Goal: Complete application form

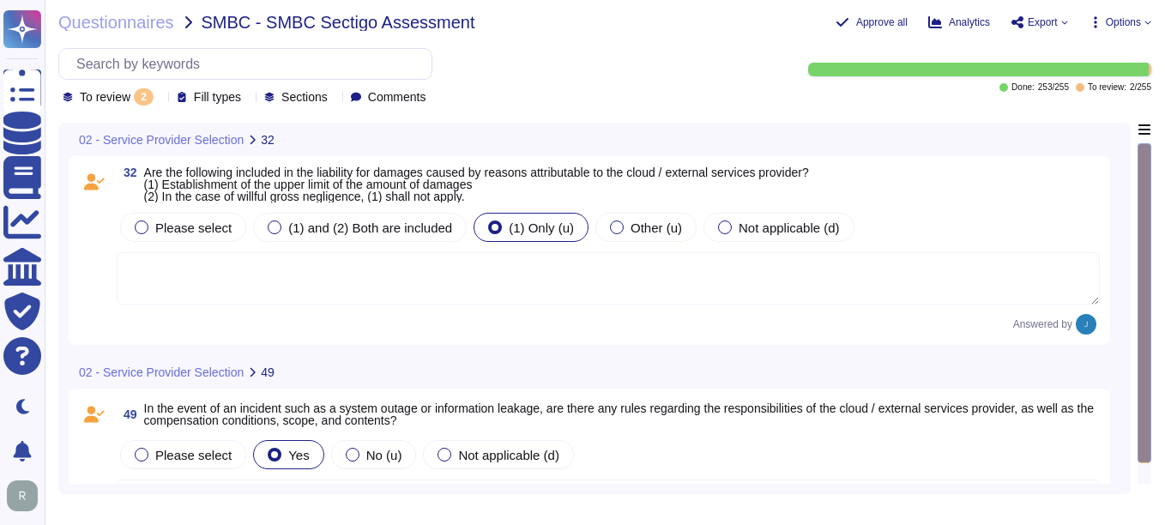
type textarea "GCP, Equinix and Teledata follow a shared responsibility model: they secure the…"
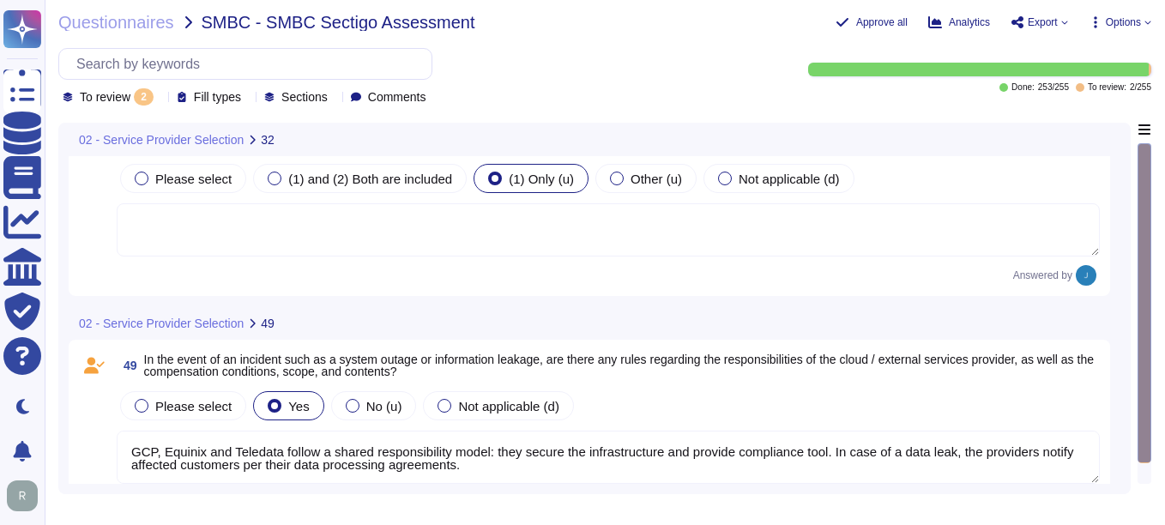
scroll to position [95, 0]
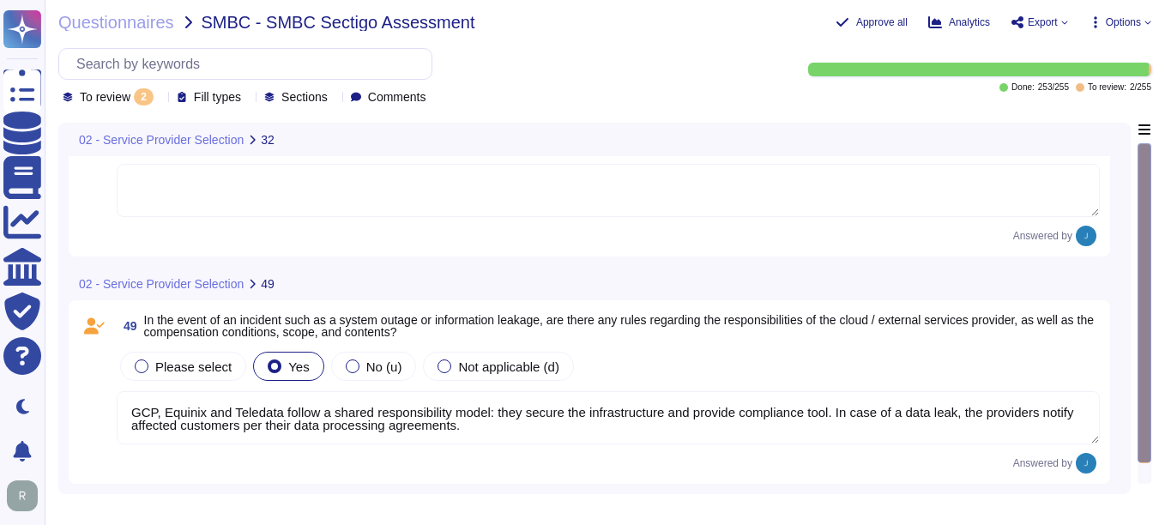
click at [160, 99] on icon at bounding box center [160, 99] width 0 height 0
click at [104, 144] on div "All 255" at bounding box center [148, 140] width 139 height 19
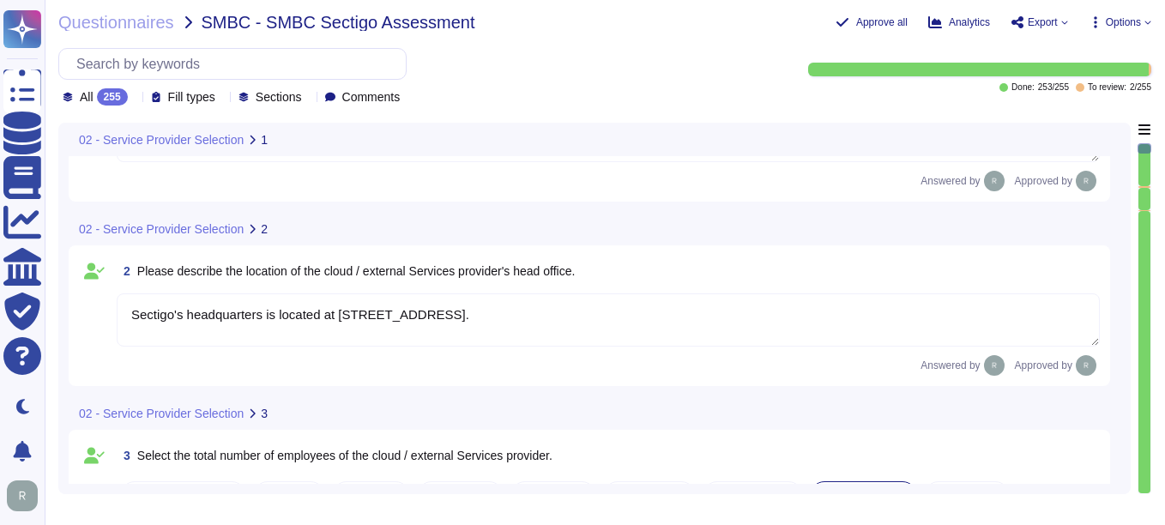
type textarea "We currently have over 500 employees."
type textarea "Sectigo Limited"
type textarea "Sectigo's headquarters is located at [STREET_ADDRESS]."
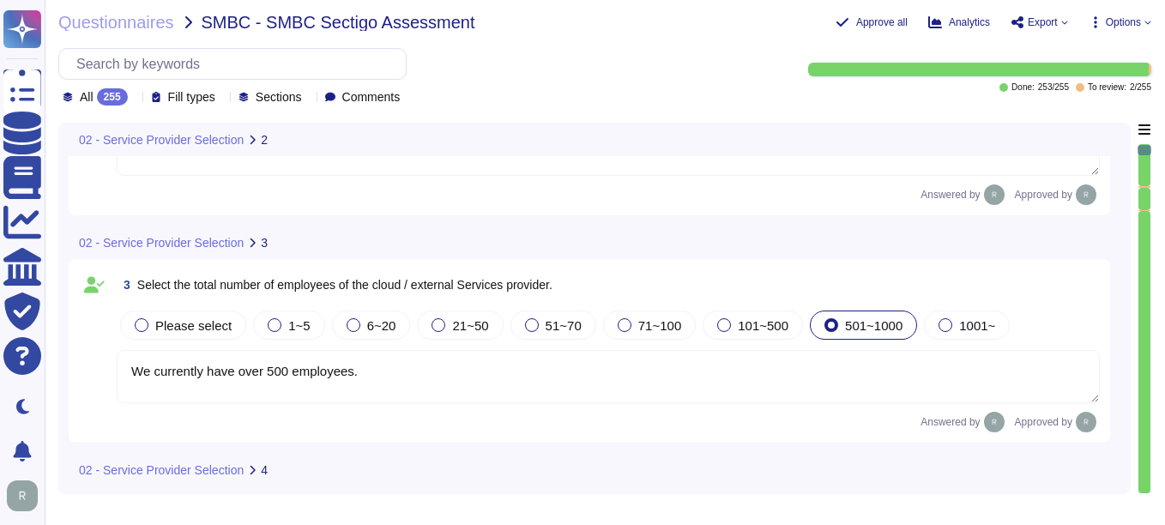
scroll to position [257, 0]
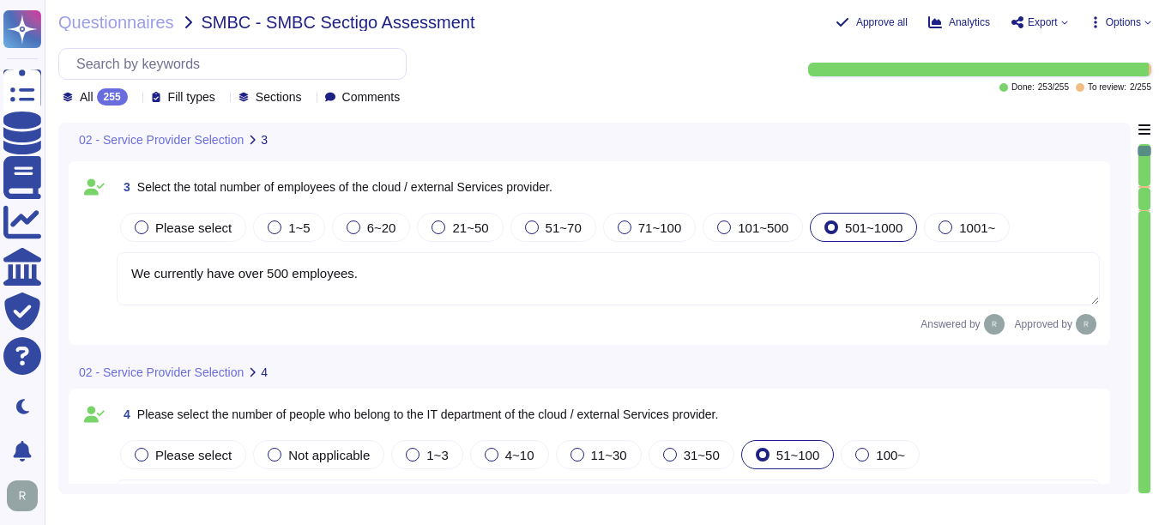
type textarea "The service to be provided is "Sectigo Certificate Manager," which offers digit…"
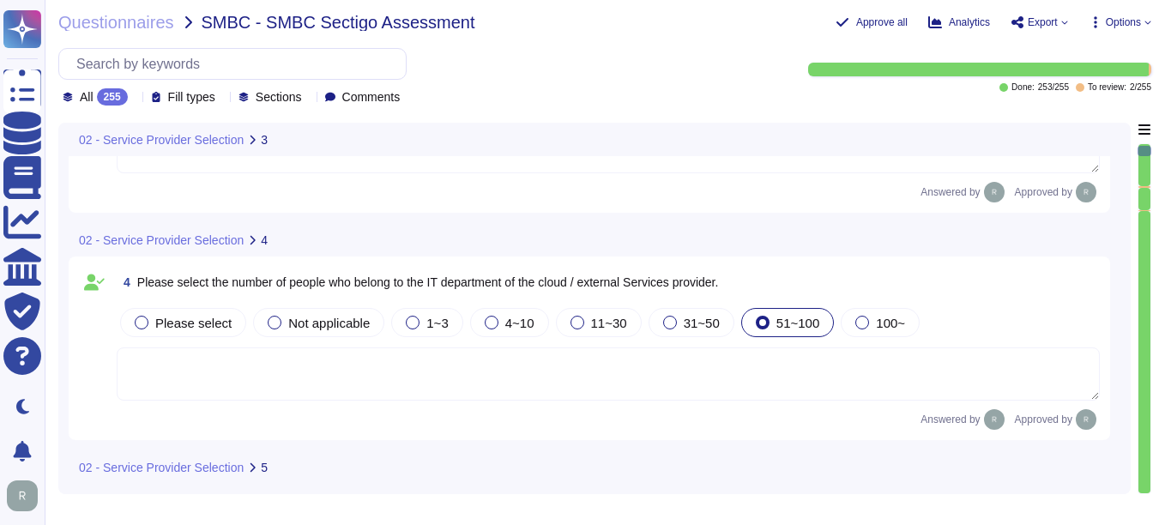
scroll to position [515, 0]
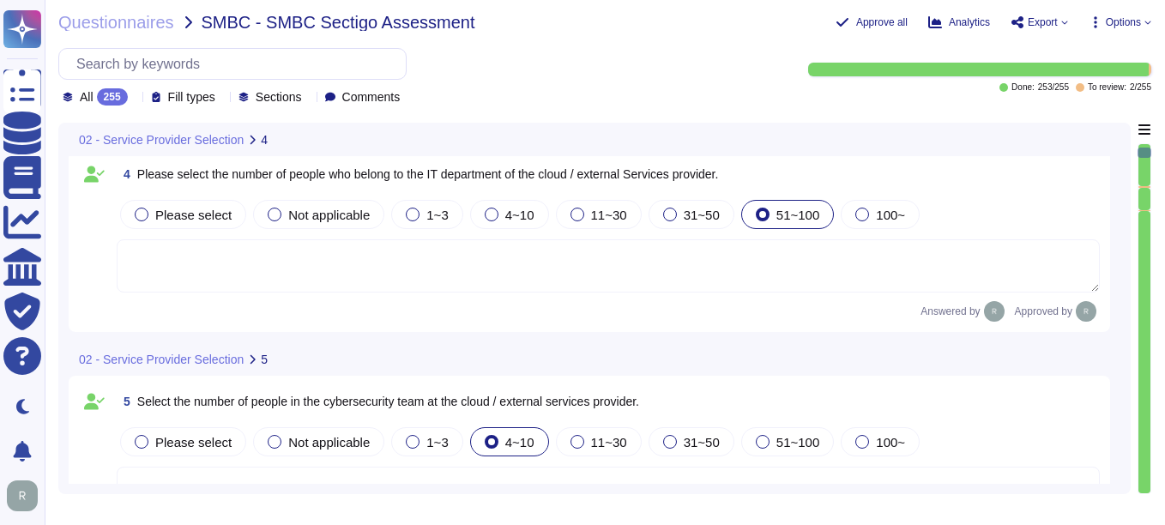
type textarea "The service provided is SaaS."
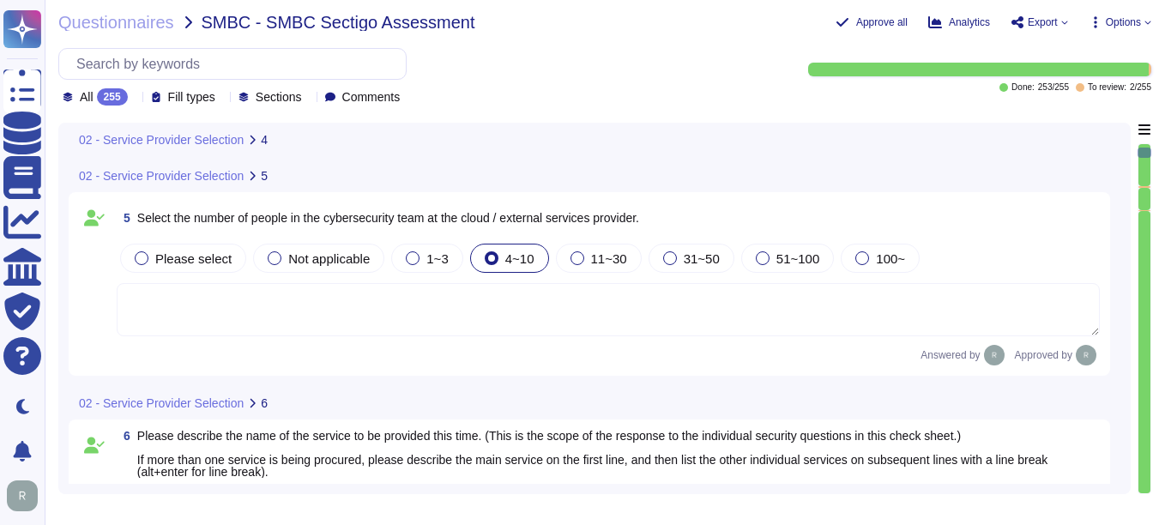
scroll to position [772, 0]
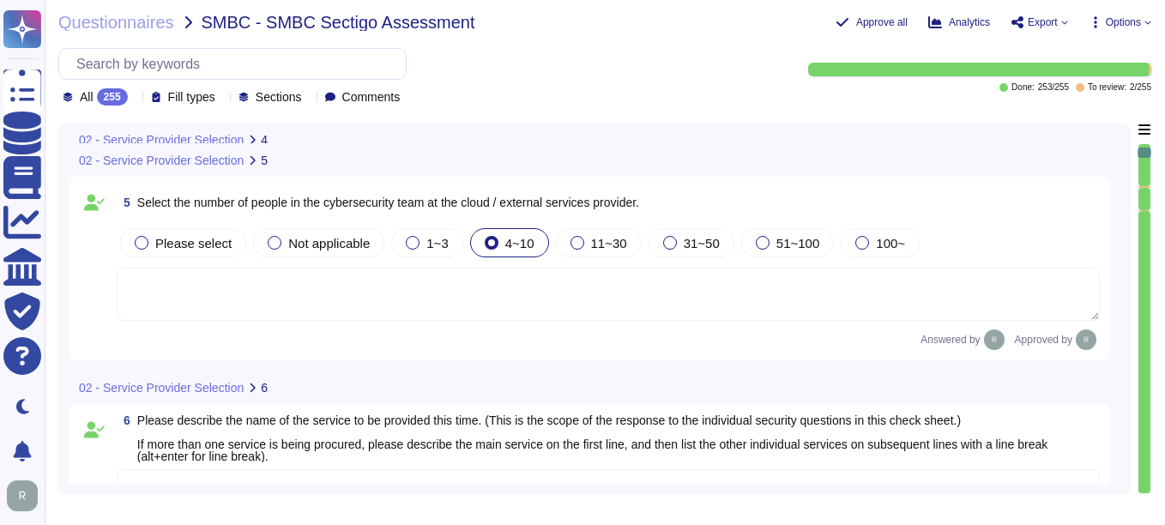
type textarea "Yes, our organization holds several security-related certifications, including …"
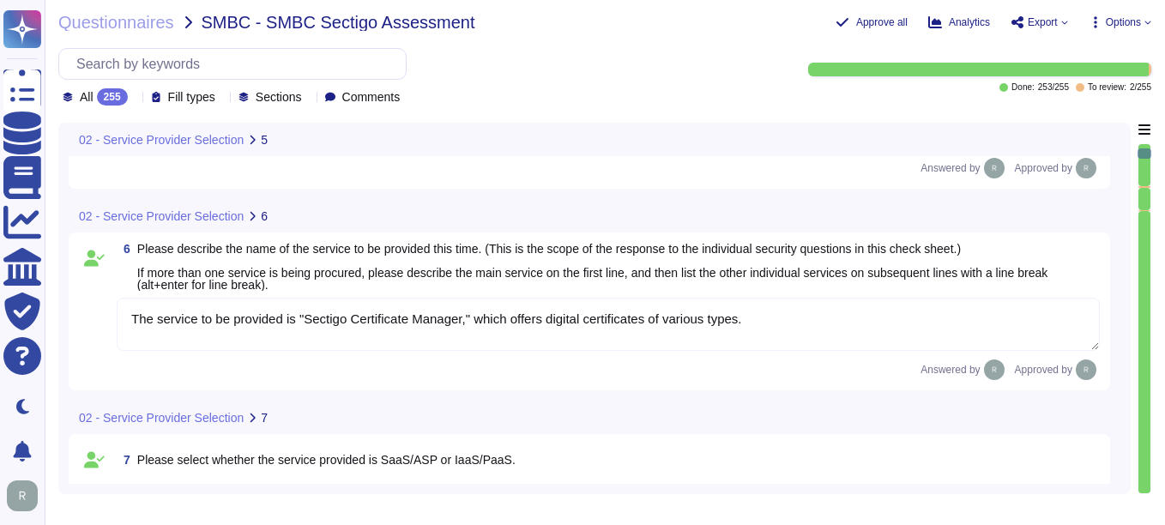
scroll to position [943, 0]
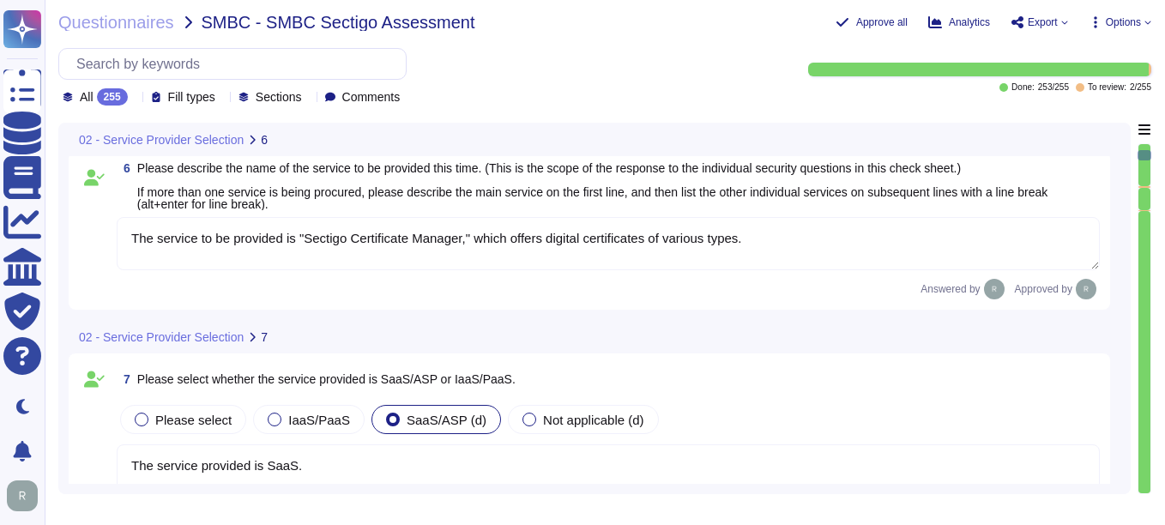
type textarea "Yes, Sectigo has a dedicated Information Security team that is part of its orga…"
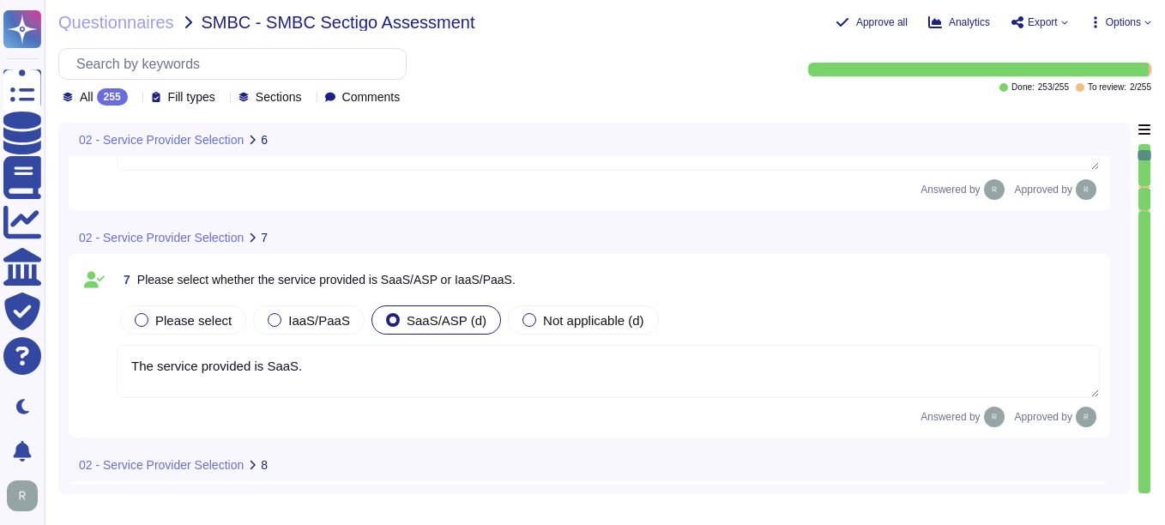
scroll to position [1201, 0]
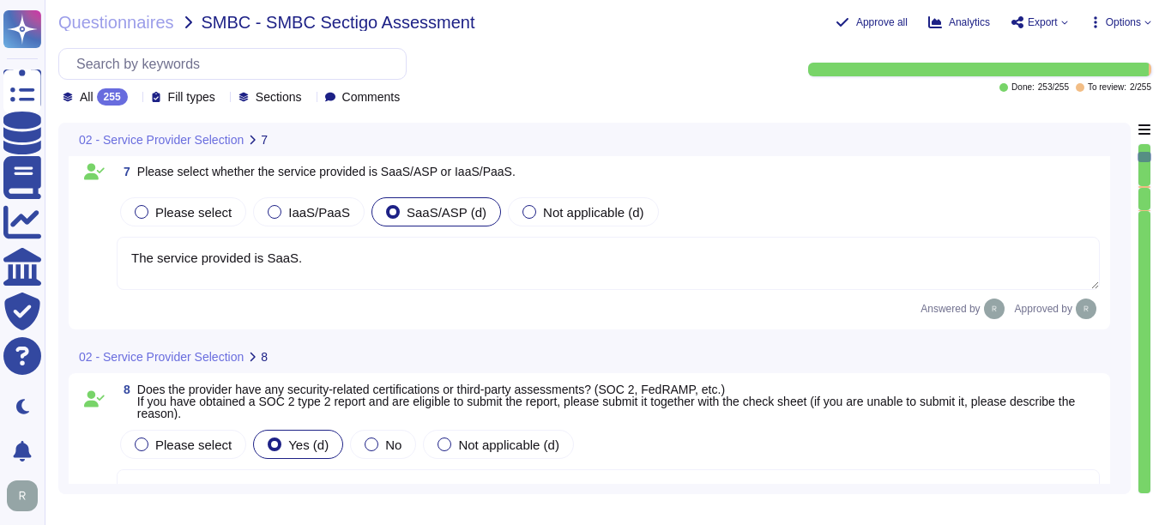
type textarea "Yes, there is a person responsible for information security, specifically the C…"
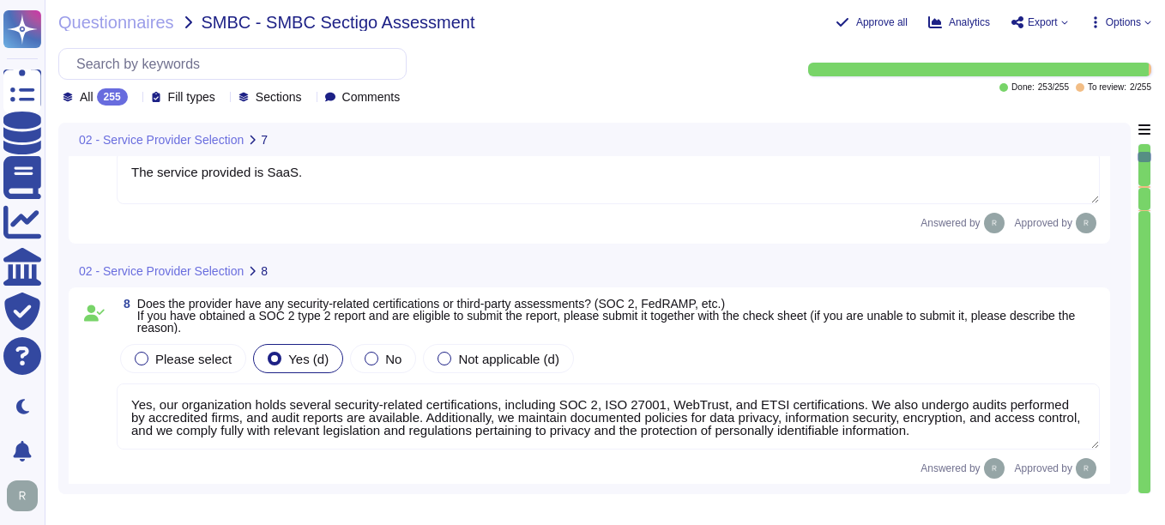
scroll to position [2, 0]
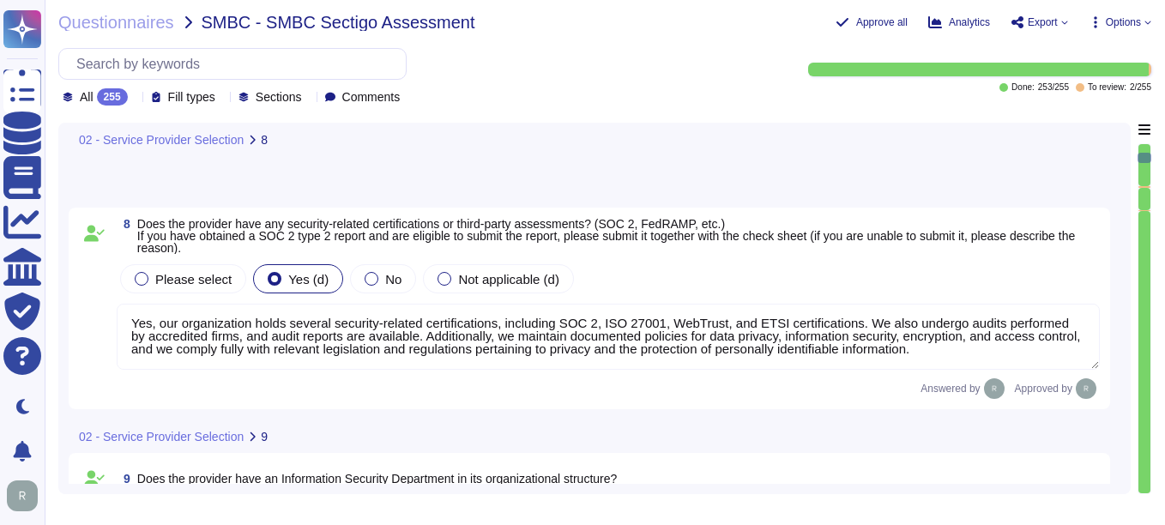
type textarea "The information security team is composed of qualified IT security staff who re…"
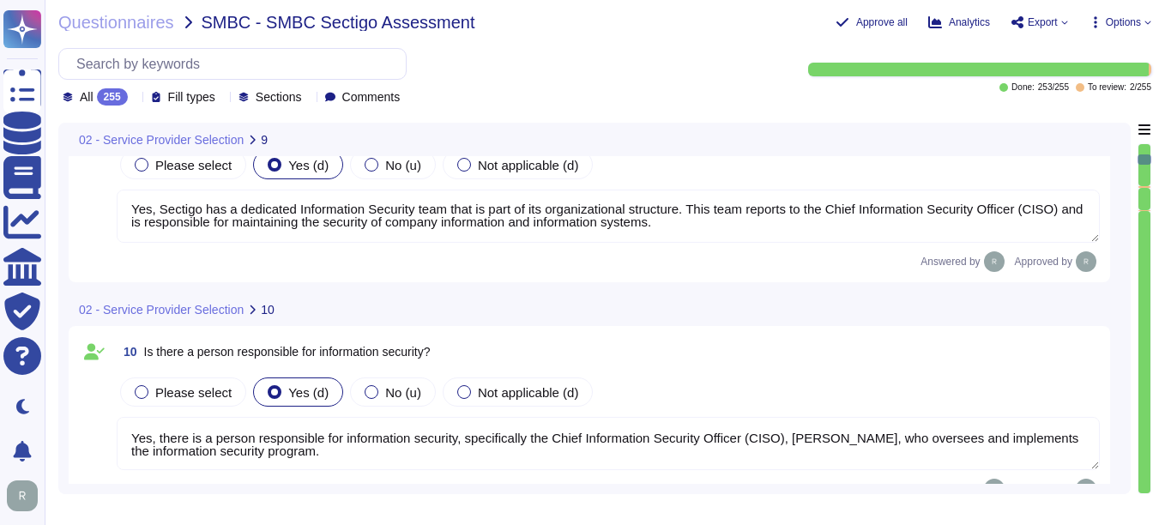
type textarea "Yes, there is a dedicated information security function responsible for securit…"
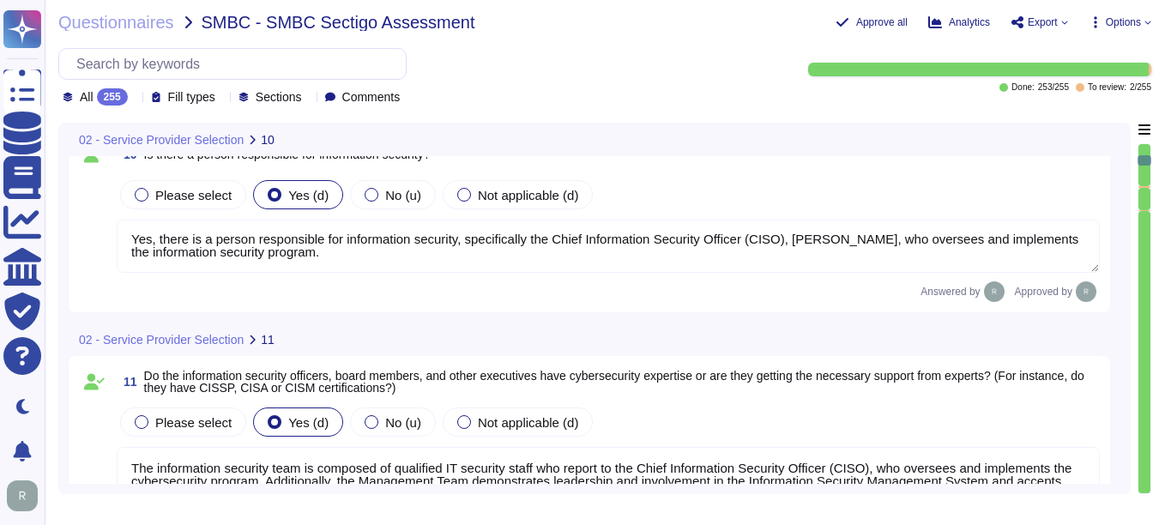
type textarea "Yes, we have an internal incident response team that is overseen by our Chief I…"
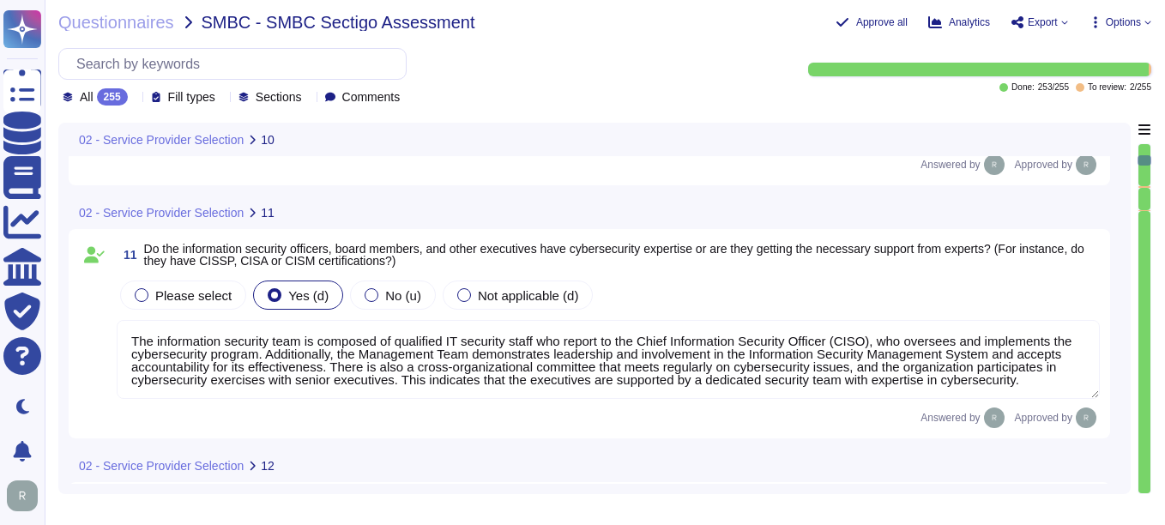
scroll to position [1973, 0]
